Goal: Transaction & Acquisition: Purchase product/service

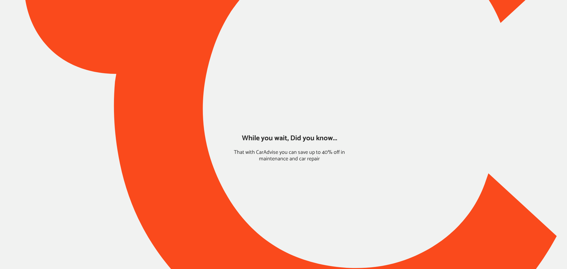
type input "*******"
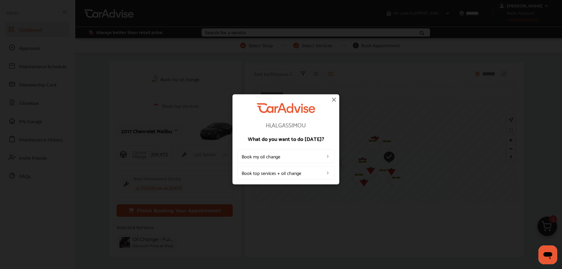
click at [492, 27] on div "Hi, ALGASSIMOU What do you want to do today? Book my oil change Book top servic…" at bounding box center [286, 139] width 572 height 278
click at [330, 99] on div "Hi, ALGASSIMOU What do you want to do today? Book my oil change Book top servic…" at bounding box center [286, 139] width 107 height 90
click at [334, 100] on img at bounding box center [334, 99] width 7 height 7
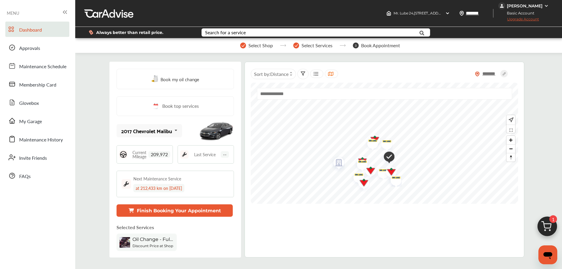
click at [508, 4] on div "[PERSON_NAME]" at bounding box center [525, 5] width 36 height 5
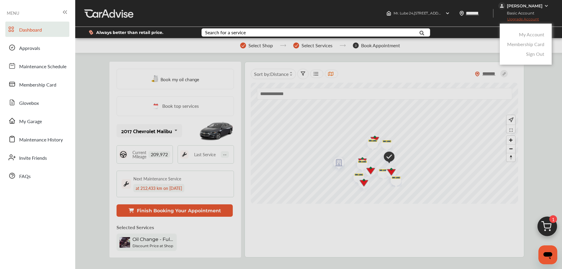
click at [518, 35] on div "My Account" at bounding box center [526, 35] width 40 height 10
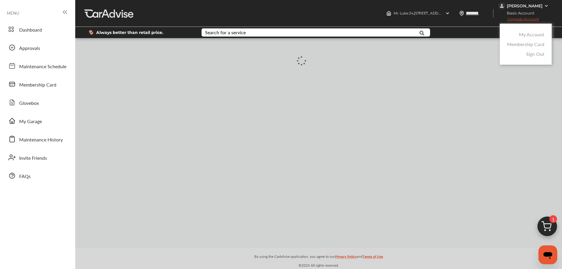
click at [522, 34] on link "My Account" at bounding box center [531, 34] width 25 height 7
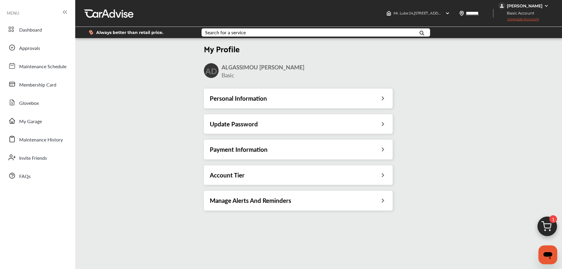
click at [241, 149] on h3 "Payment Information" at bounding box center [239, 149] width 58 height 8
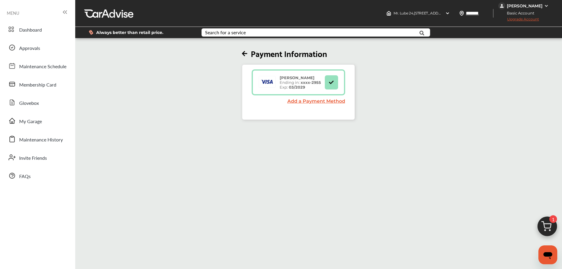
click at [247, 49] on h2 "Payment Information" at bounding box center [298, 53] width 113 height 10
click at [247, 53] on icon at bounding box center [244, 54] width 5 height 6
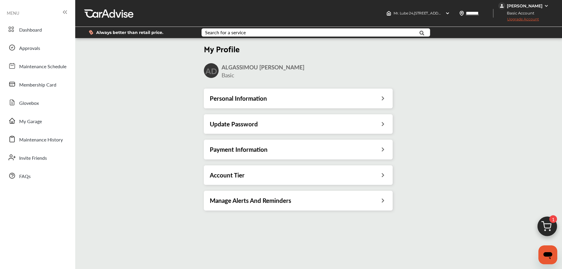
click at [246, 156] on div "Payment Information" at bounding box center [298, 149] width 189 height 19
click at [246, 152] on h3 "Payment Information" at bounding box center [239, 149] width 58 height 8
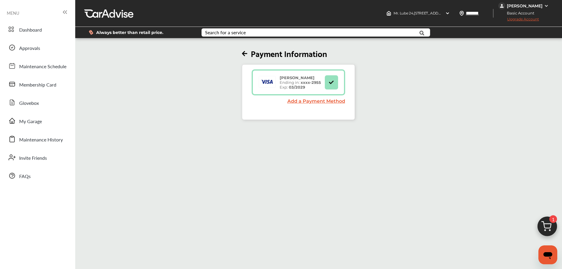
click at [509, 18] on span "Upgrade Account" at bounding box center [518, 20] width 41 height 7
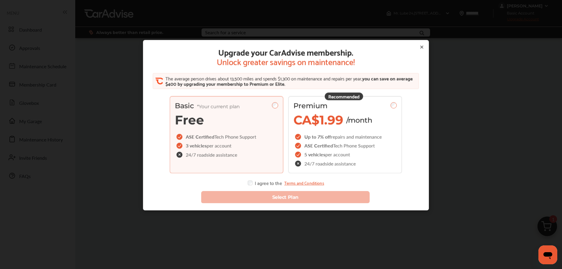
click at [372, 109] on div "Premium" at bounding box center [345, 106] width 103 height 9
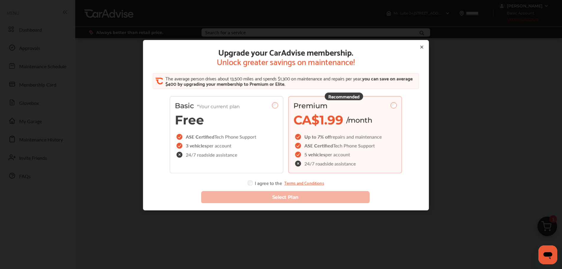
click at [248, 185] on div "Select Plan" at bounding box center [285, 194] width 281 height 27
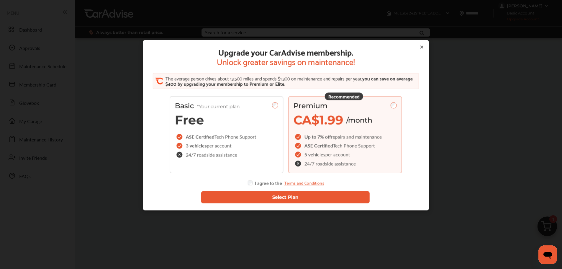
click at [273, 194] on button "Select Plan" at bounding box center [285, 197] width 169 height 12
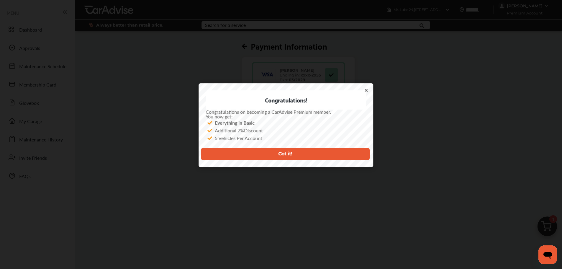
click at [367, 90] on icon at bounding box center [366, 90] width 2 height 2
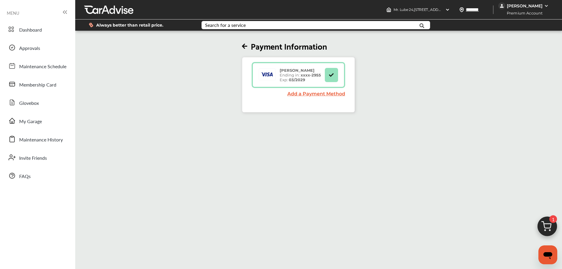
drag, startPoint x: 27, startPoint y: 26, endPoint x: 28, endPoint y: 22, distance: 4.3
click at [27, 26] on span "Dashboard" at bounding box center [30, 30] width 23 height 8
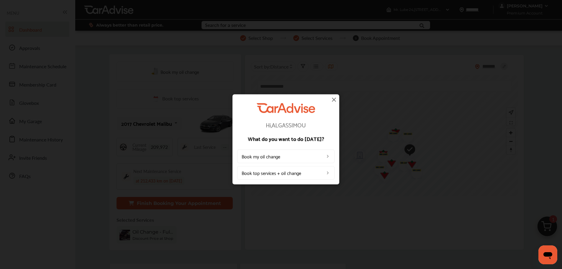
click at [332, 101] on img at bounding box center [334, 99] width 7 height 7
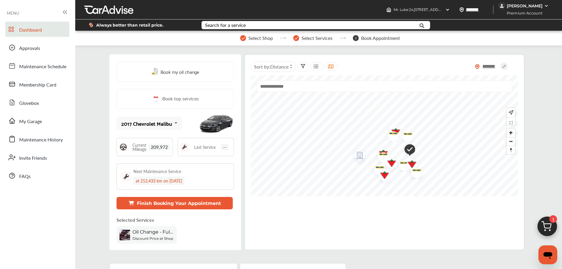
click at [544, 218] on img at bounding box center [547, 228] width 28 height 28
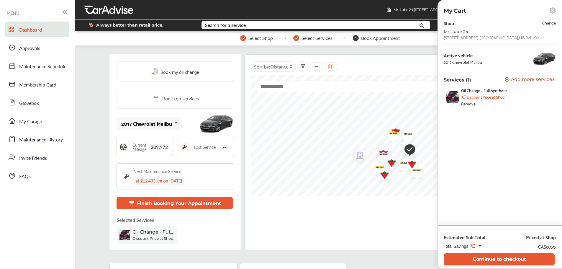
click at [486, 254] on button "Continue to checkout" at bounding box center [499, 259] width 111 height 12
